Goal: Task Accomplishment & Management: Manage account settings

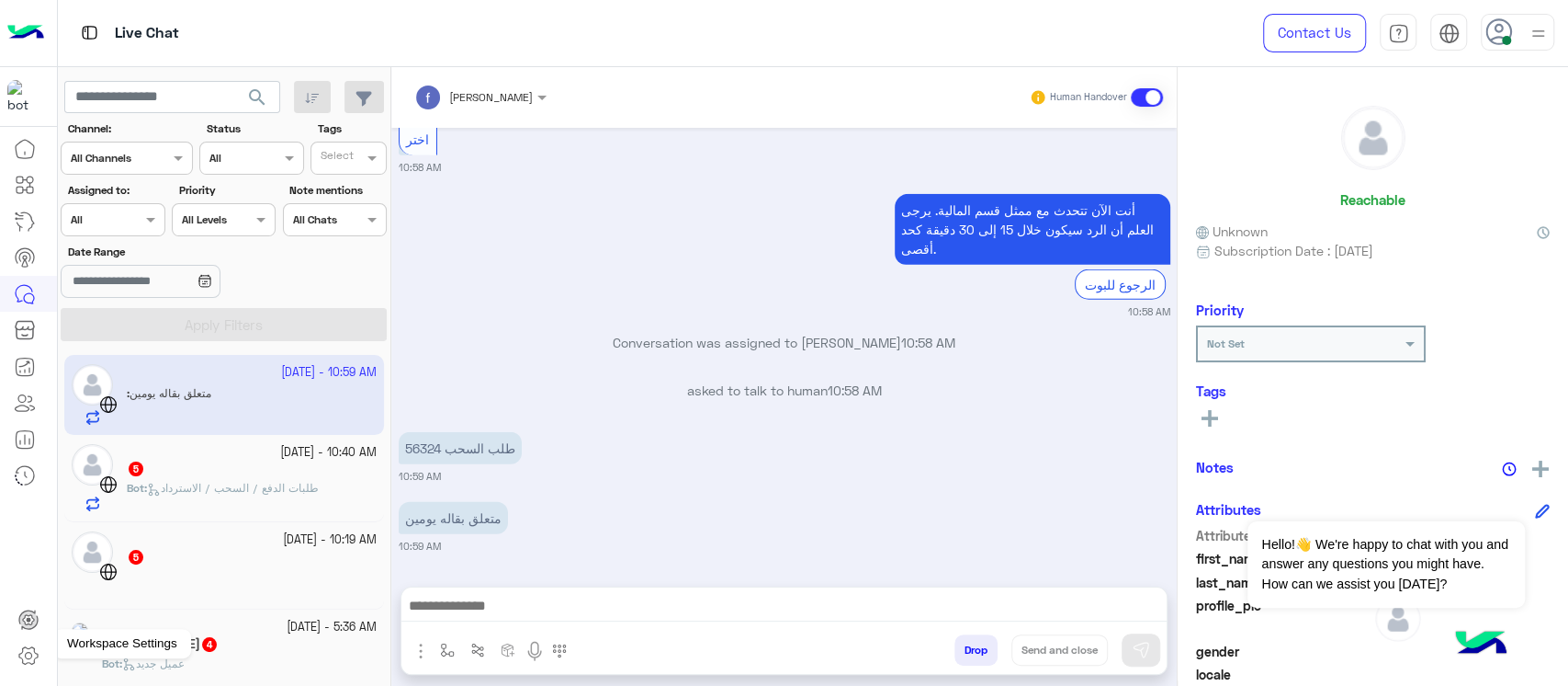
click at [30, 637] on link at bounding box center [28, 655] width 50 height 37
click at [30, 650] on icon at bounding box center [29, 656] width 23 height 23
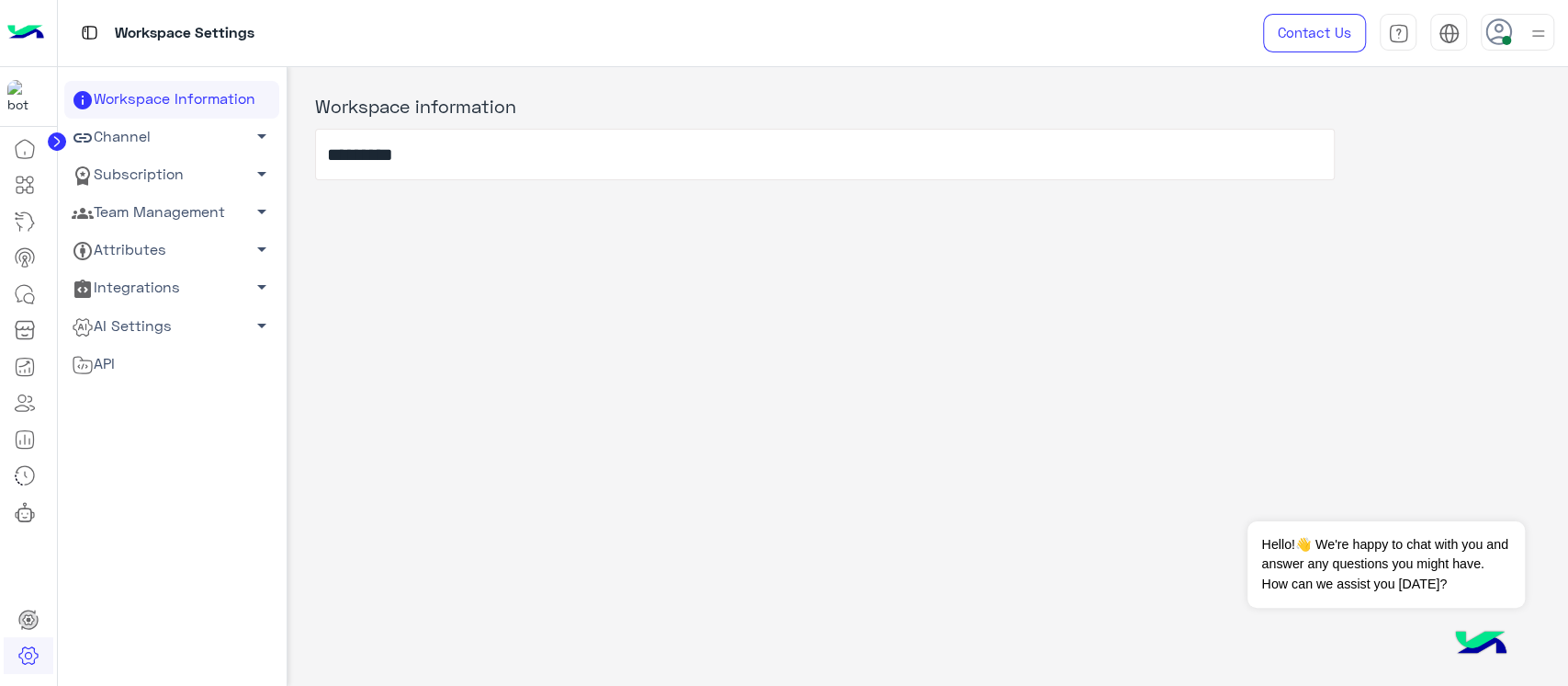
click at [140, 211] on link "Team Management arrow_drop_down" at bounding box center [172, 213] width 215 height 38
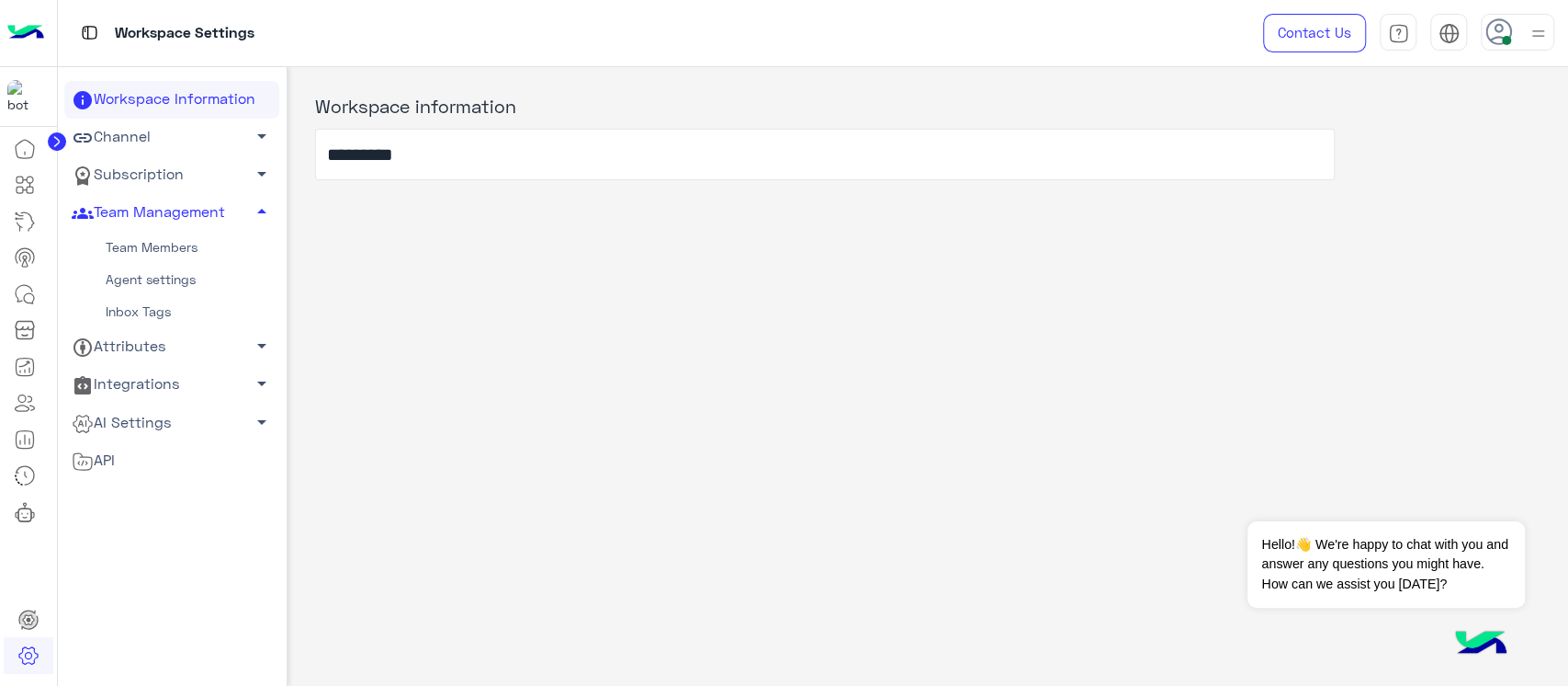
click at [140, 249] on link "Team Members" at bounding box center [172, 248] width 215 height 32
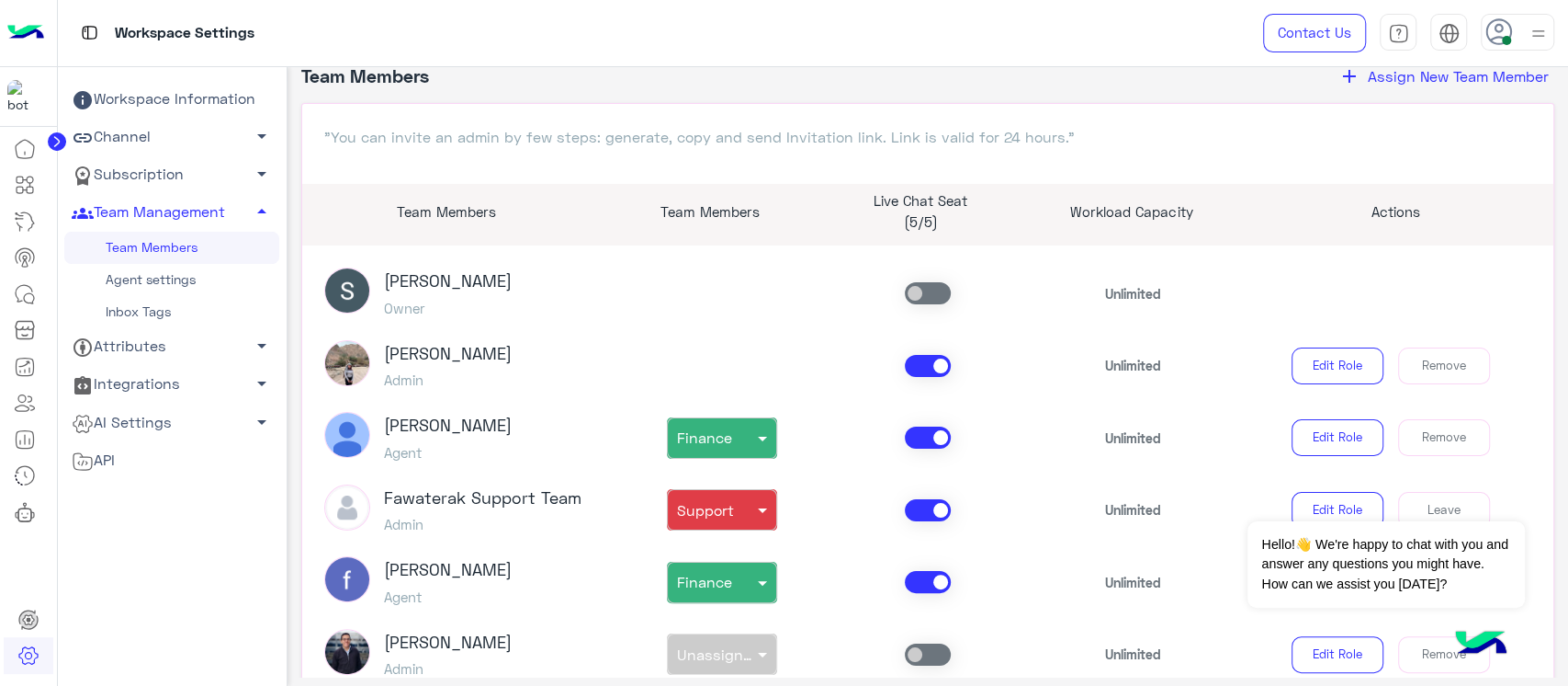
scroll to position [122, 0]
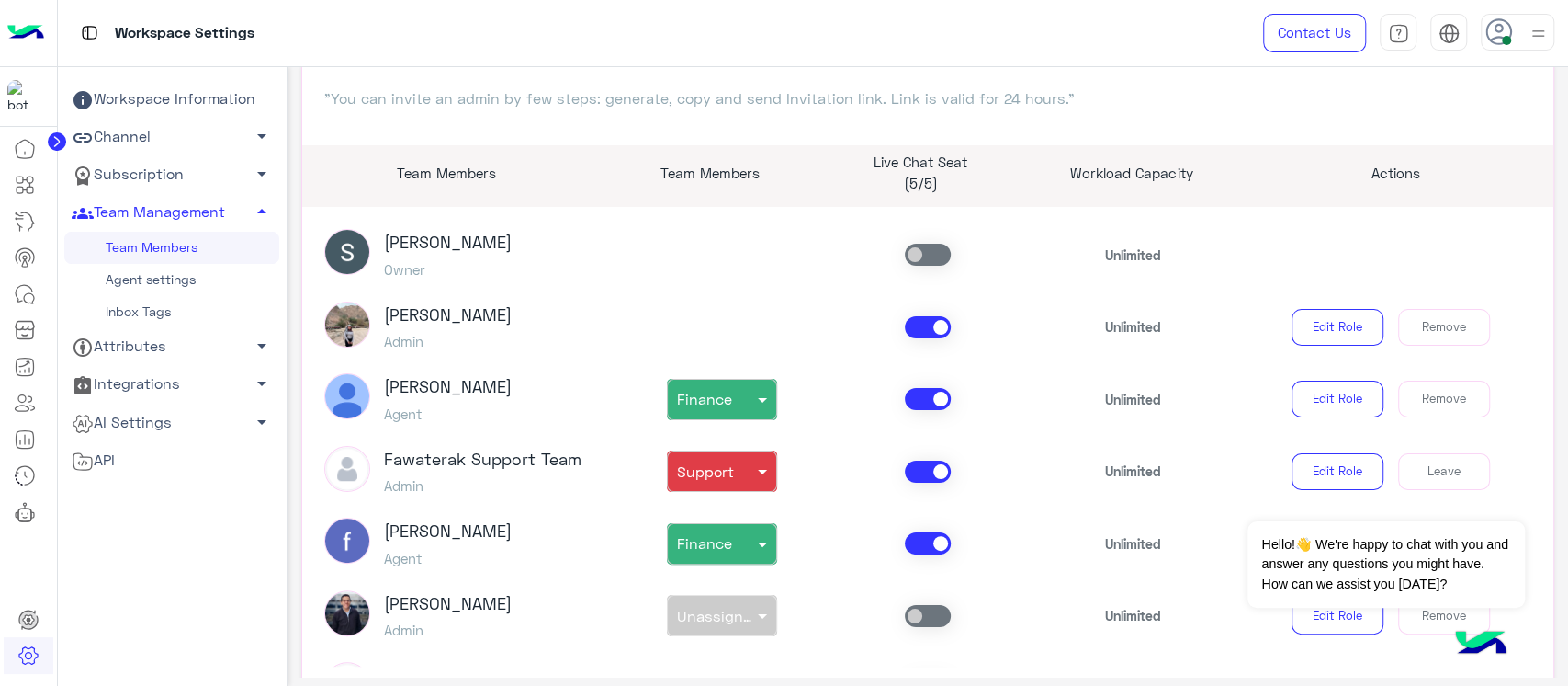
click at [450, 305] on h3 "[PERSON_NAME]" at bounding box center [447, 315] width 128 height 21
click at [363, 327] on img at bounding box center [347, 324] width 46 height 46
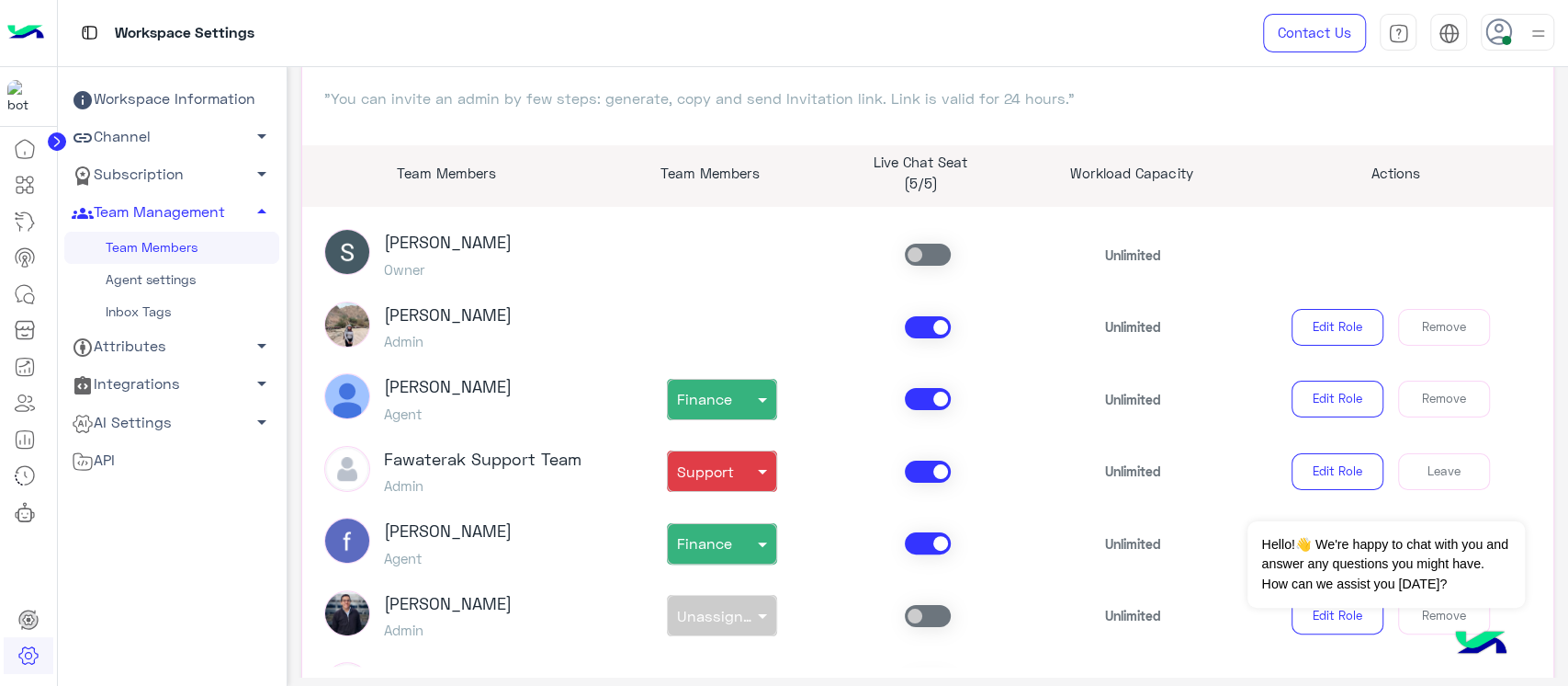
click at [363, 327] on img at bounding box center [347, 324] width 46 height 46
click at [427, 349] on div "[PERSON_NAME] Admin" at bounding box center [447, 327] width 128 height 52
click at [388, 342] on h5 "Admin" at bounding box center [447, 342] width 128 height 17
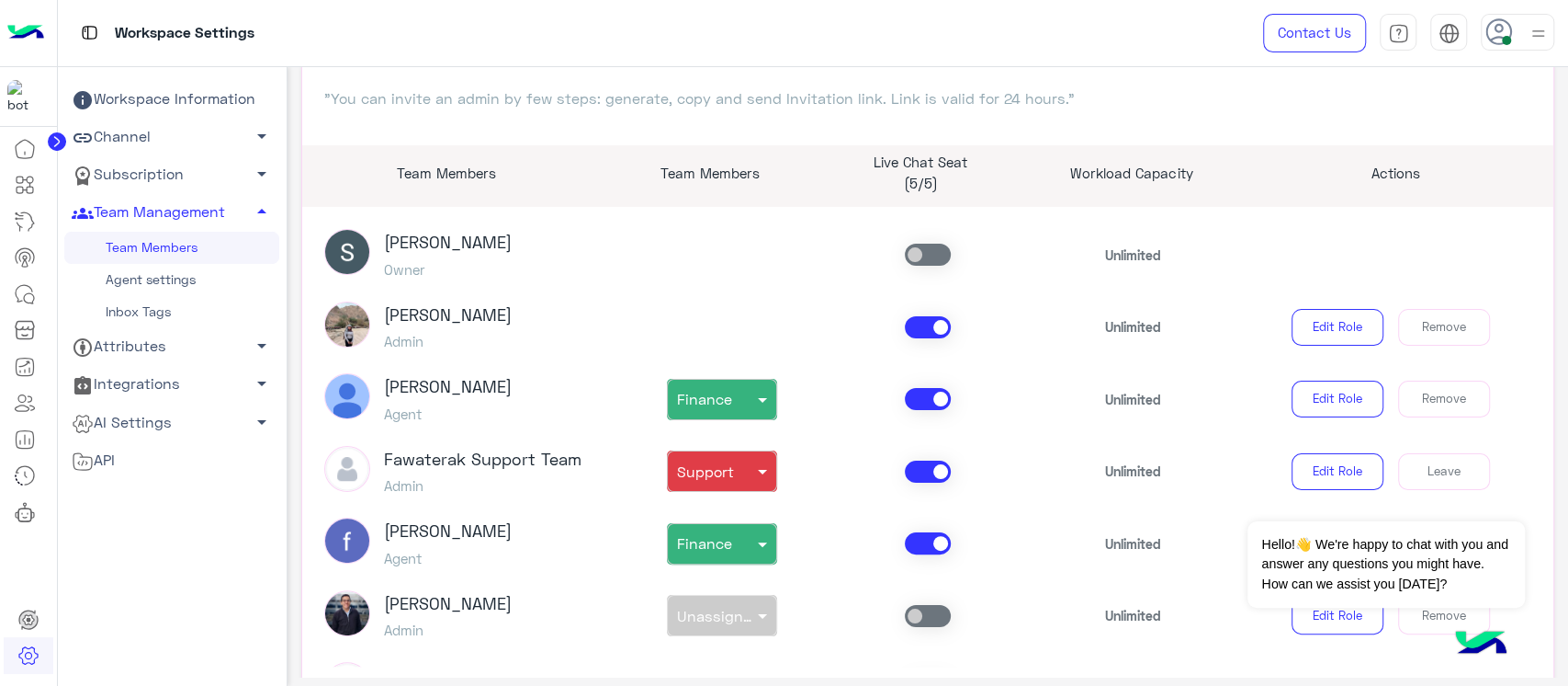
click at [325, 341] on span at bounding box center [354, 327] width 60 height 52
click at [497, 305] on h3 "[PERSON_NAME]" at bounding box center [447, 315] width 128 height 21
click at [431, 311] on h3 "[PERSON_NAME]" at bounding box center [447, 315] width 128 height 21
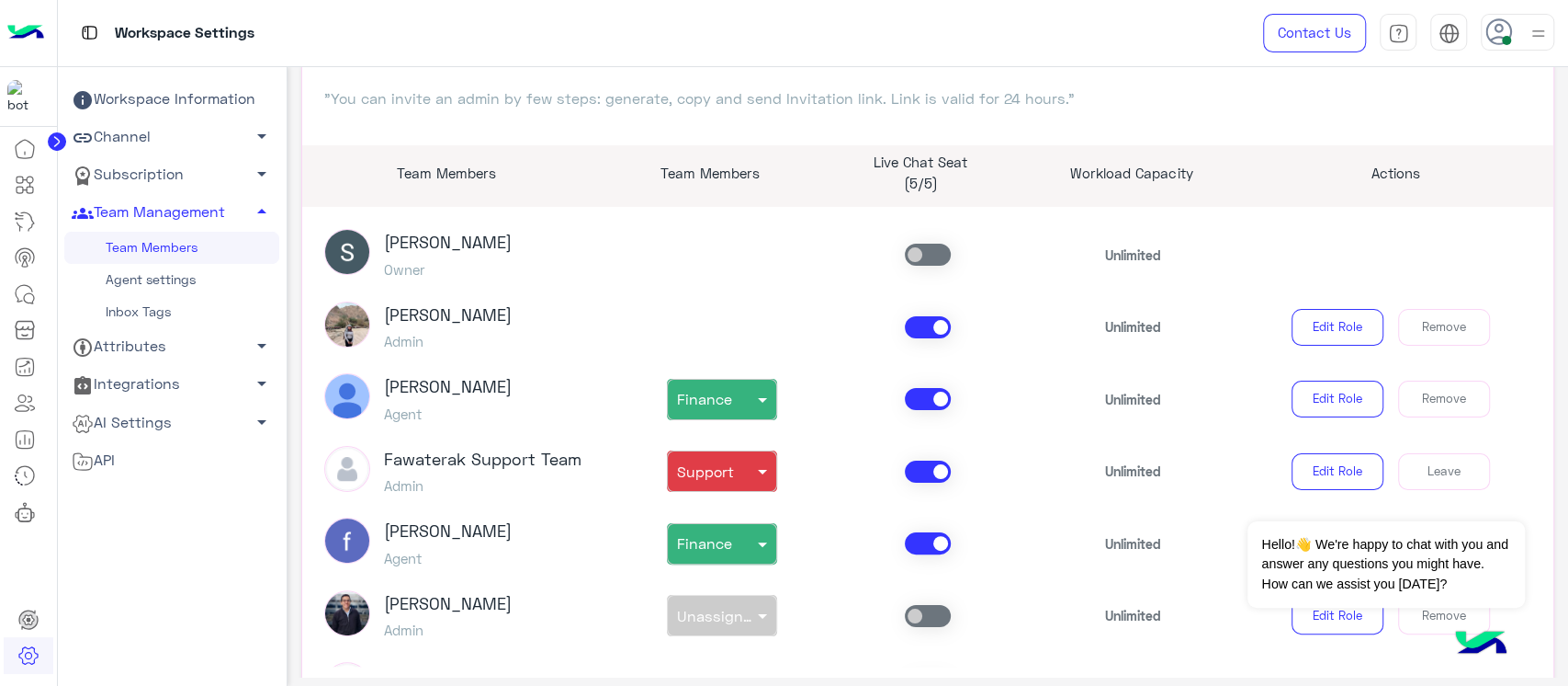
click at [431, 311] on h3 "[PERSON_NAME]" at bounding box center [447, 315] width 128 height 21
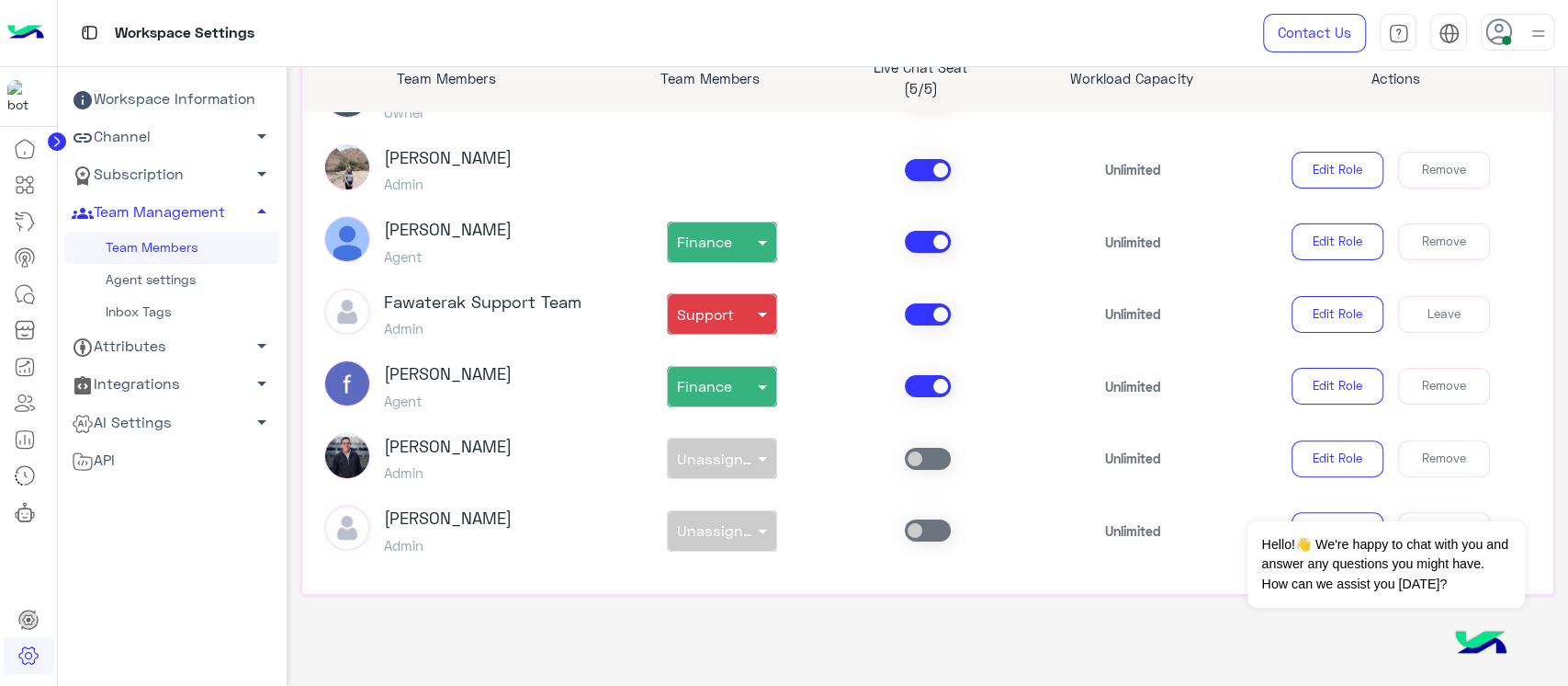
scroll to position [0, 0]
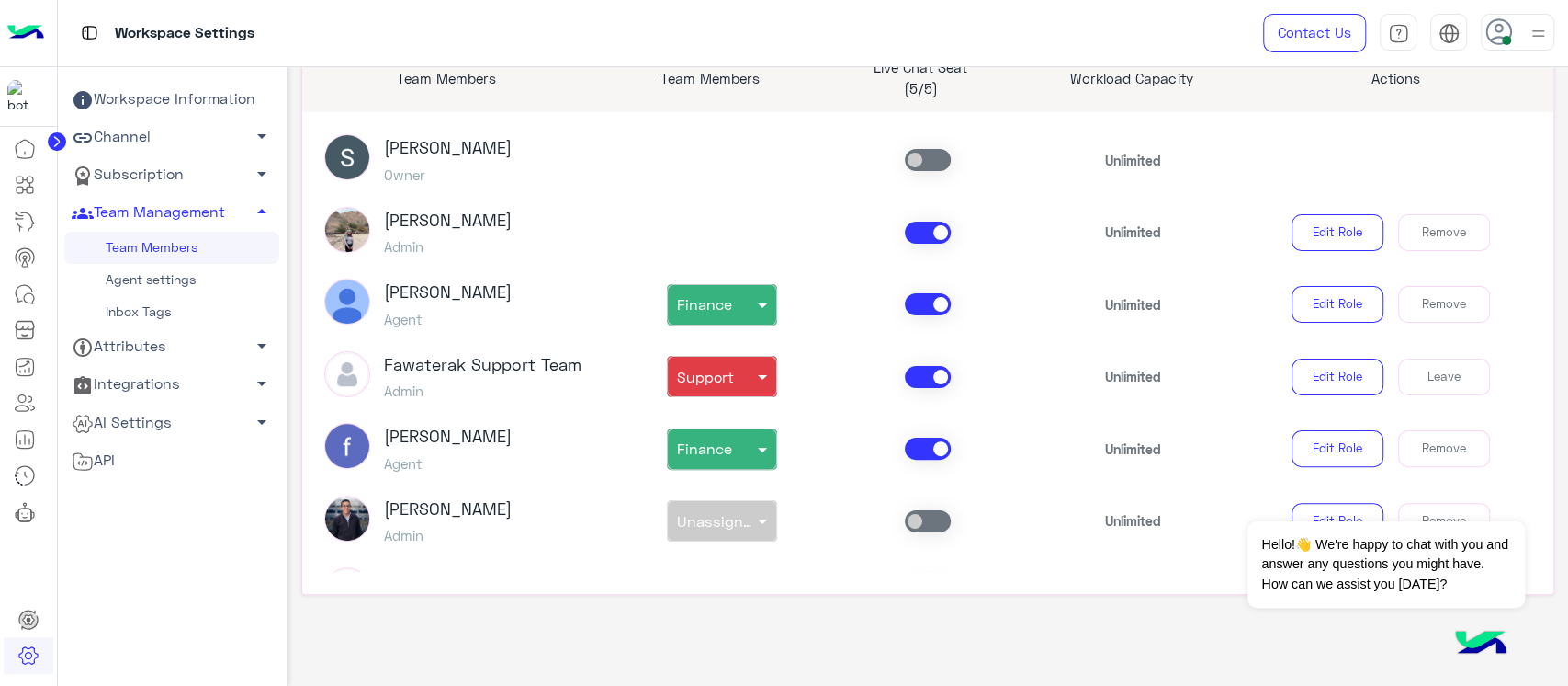
click at [418, 252] on h5 "Admin" at bounding box center [447, 247] width 128 height 17
click at [402, 220] on h3 "[PERSON_NAME]" at bounding box center [447, 221] width 128 height 21
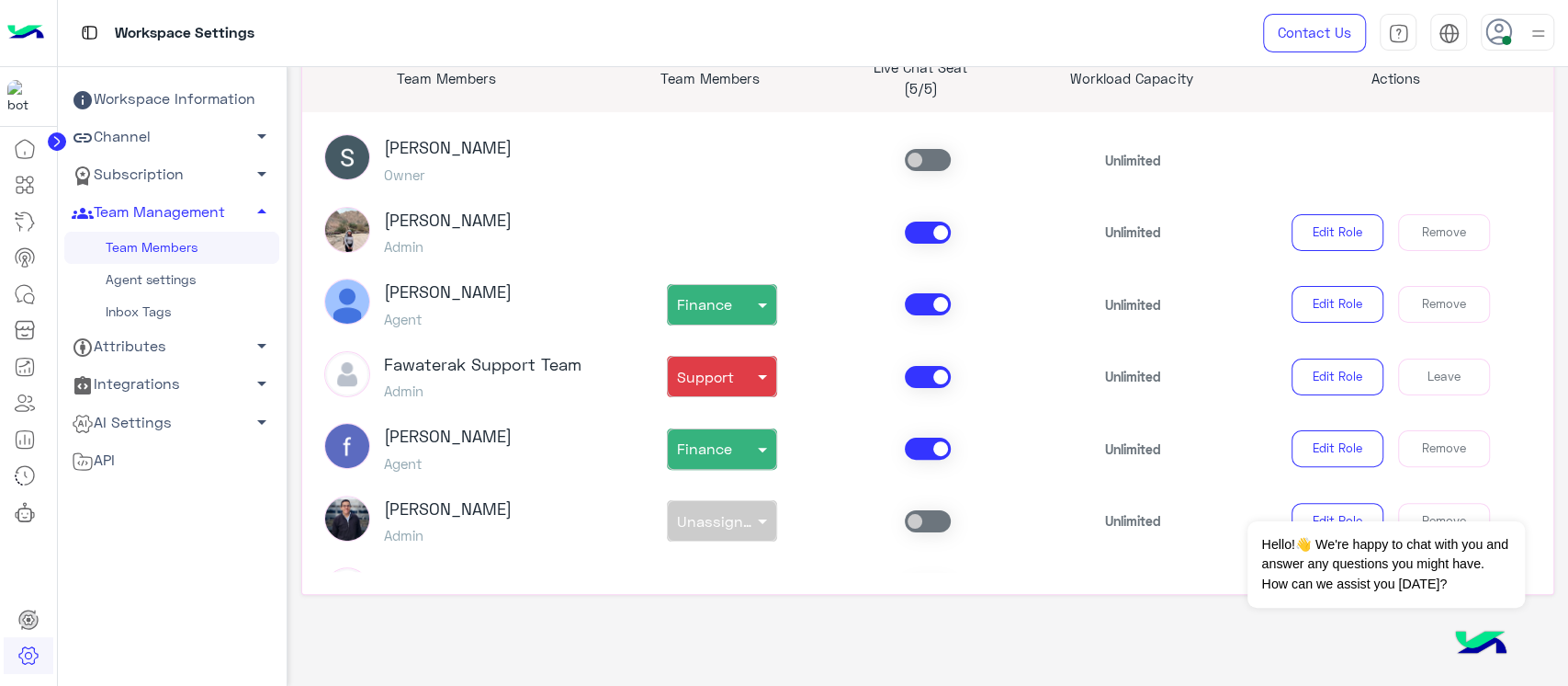
click at [401, 219] on h3 "[PERSON_NAME]" at bounding box center [447, 221] width 128 height 21
click at [437, 246] on h5 "Admin" at bounding box center [447, 247] width 128 height 17
click at [402, 230] on div "[PERSON_NAME] Admin" at bounding box center [447, 232] width 128 height 52
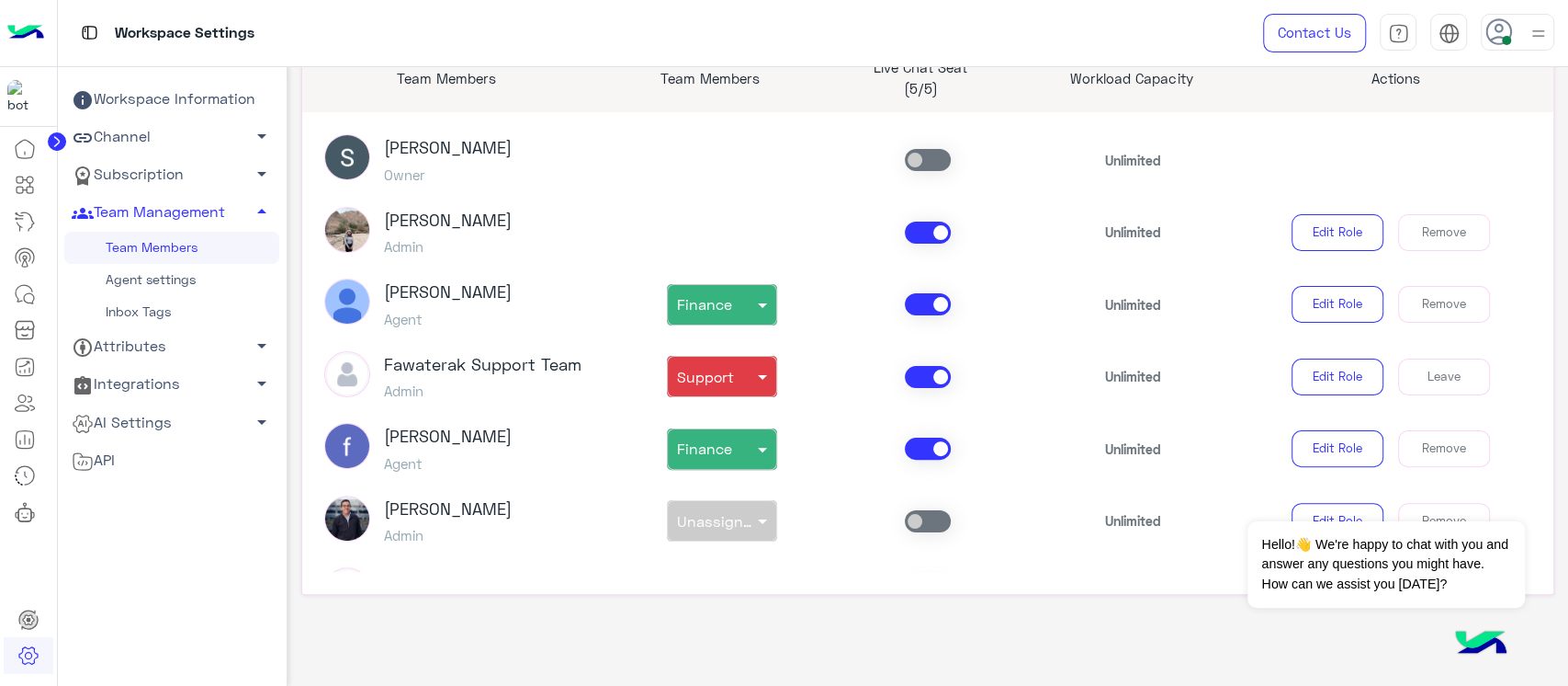
copy h3 "Sabrin"
